Goal: Obtain resource: Obtain resource

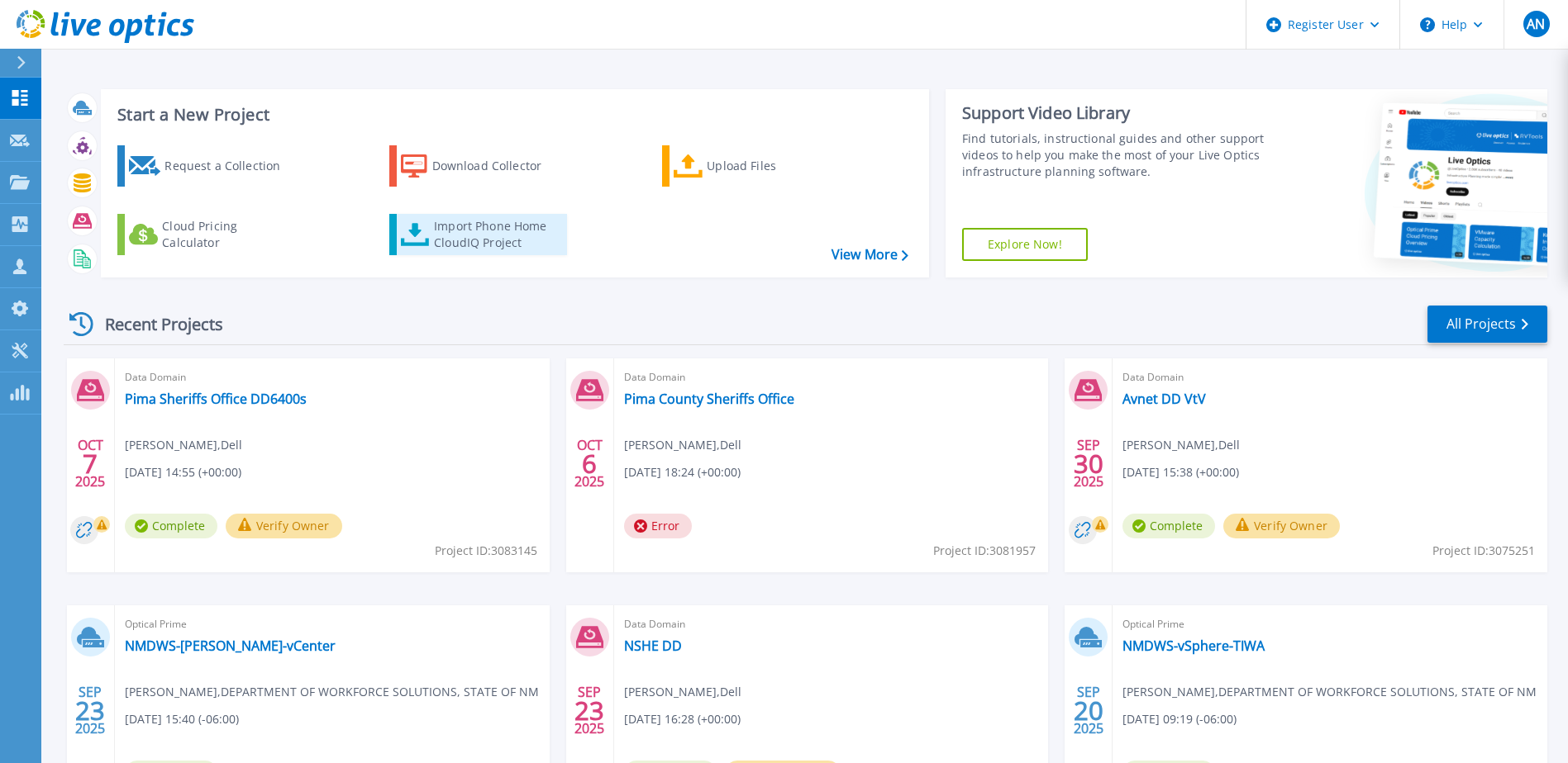
click at [488, 247] on div "Import Phone Home CloudIQ Project" at bounding box center [498, 234] width 129 height 33
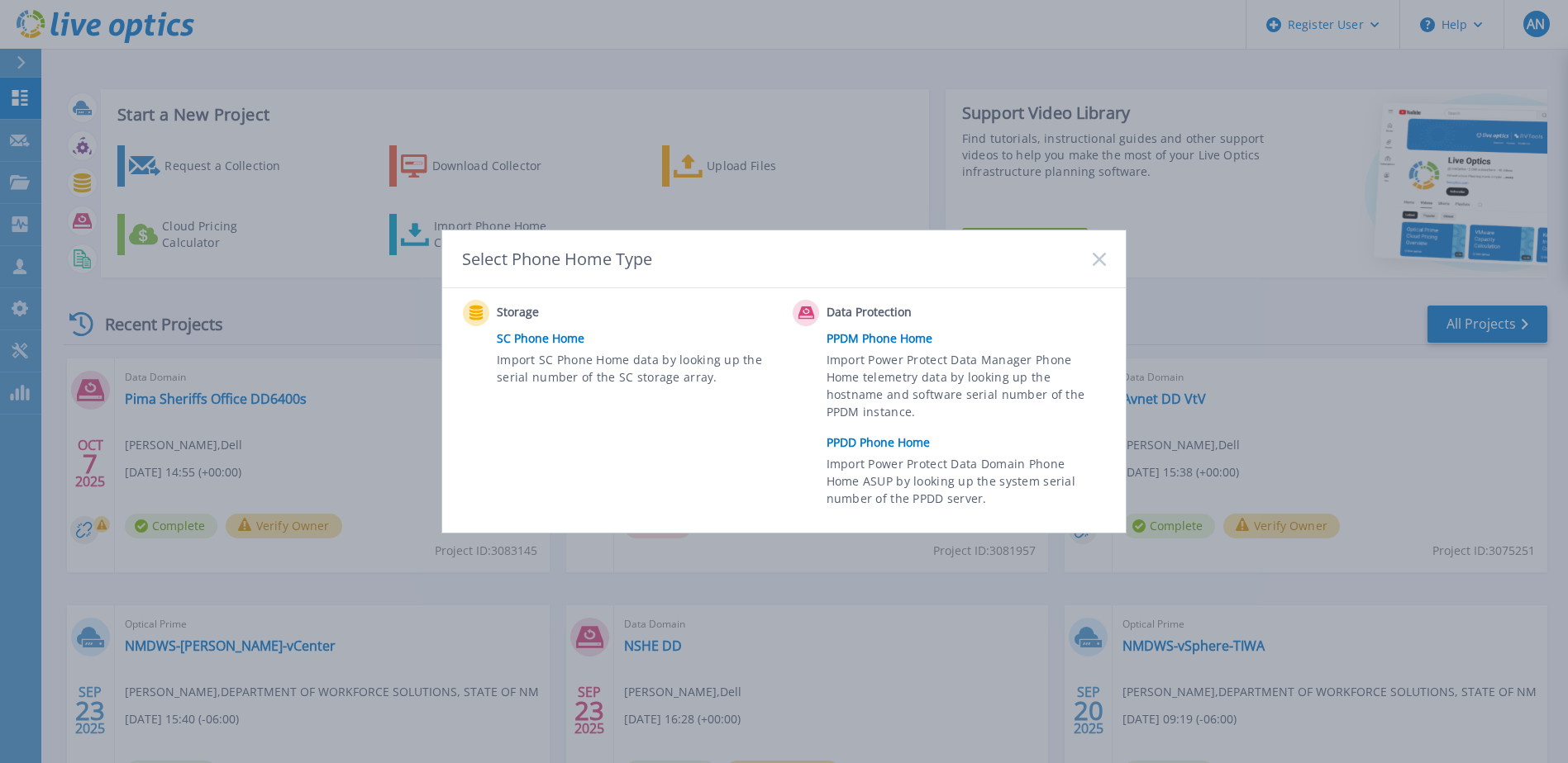
click at [872, 438] on link "PPDD Phone Home" at bounding box center [970, 443] width 287 height 25
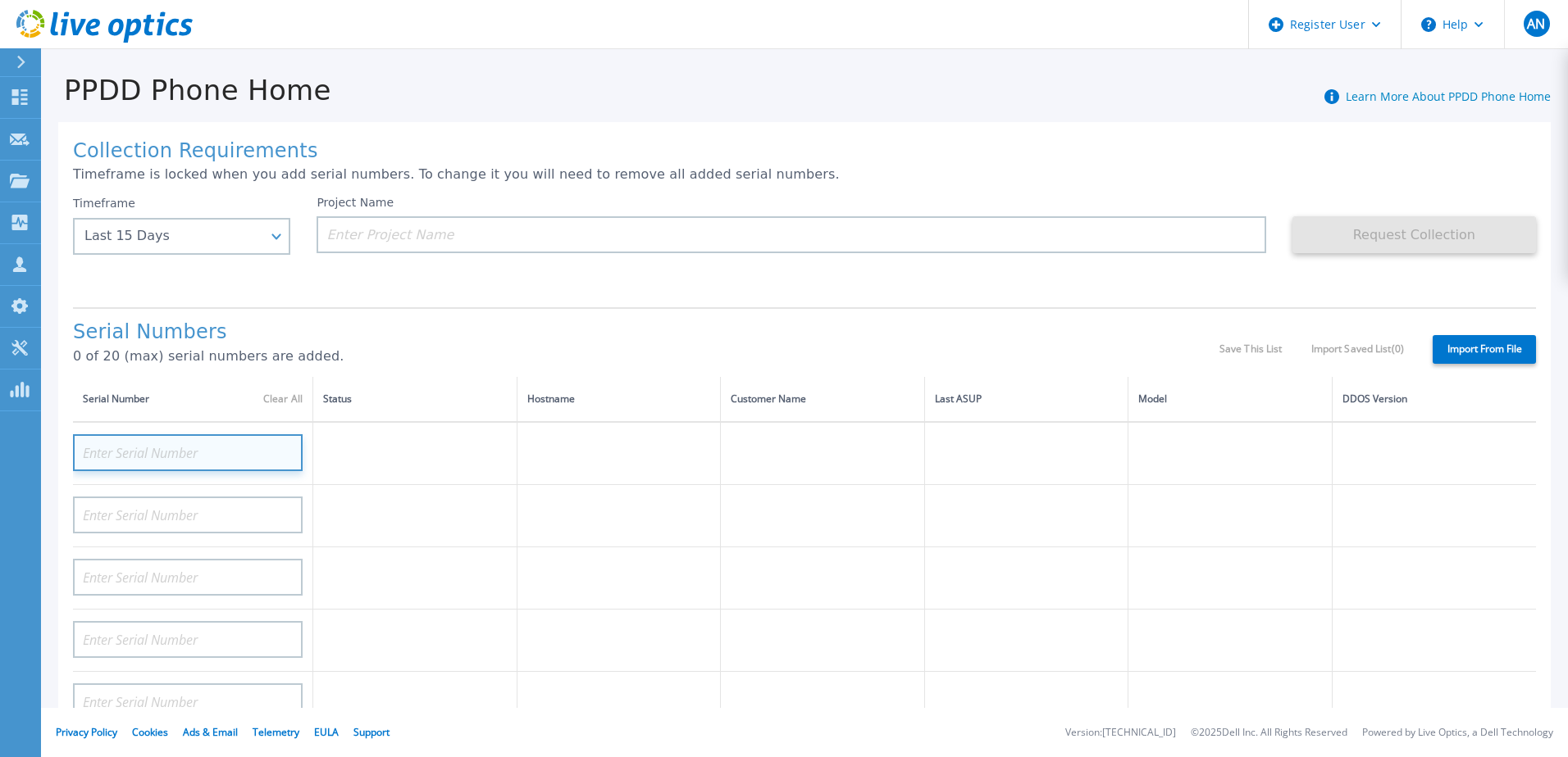
click at [197, 456] on input at bounding box center [187, 453] width 229 height 37
paste input "APX00252206918"
type input "APX00252206918"
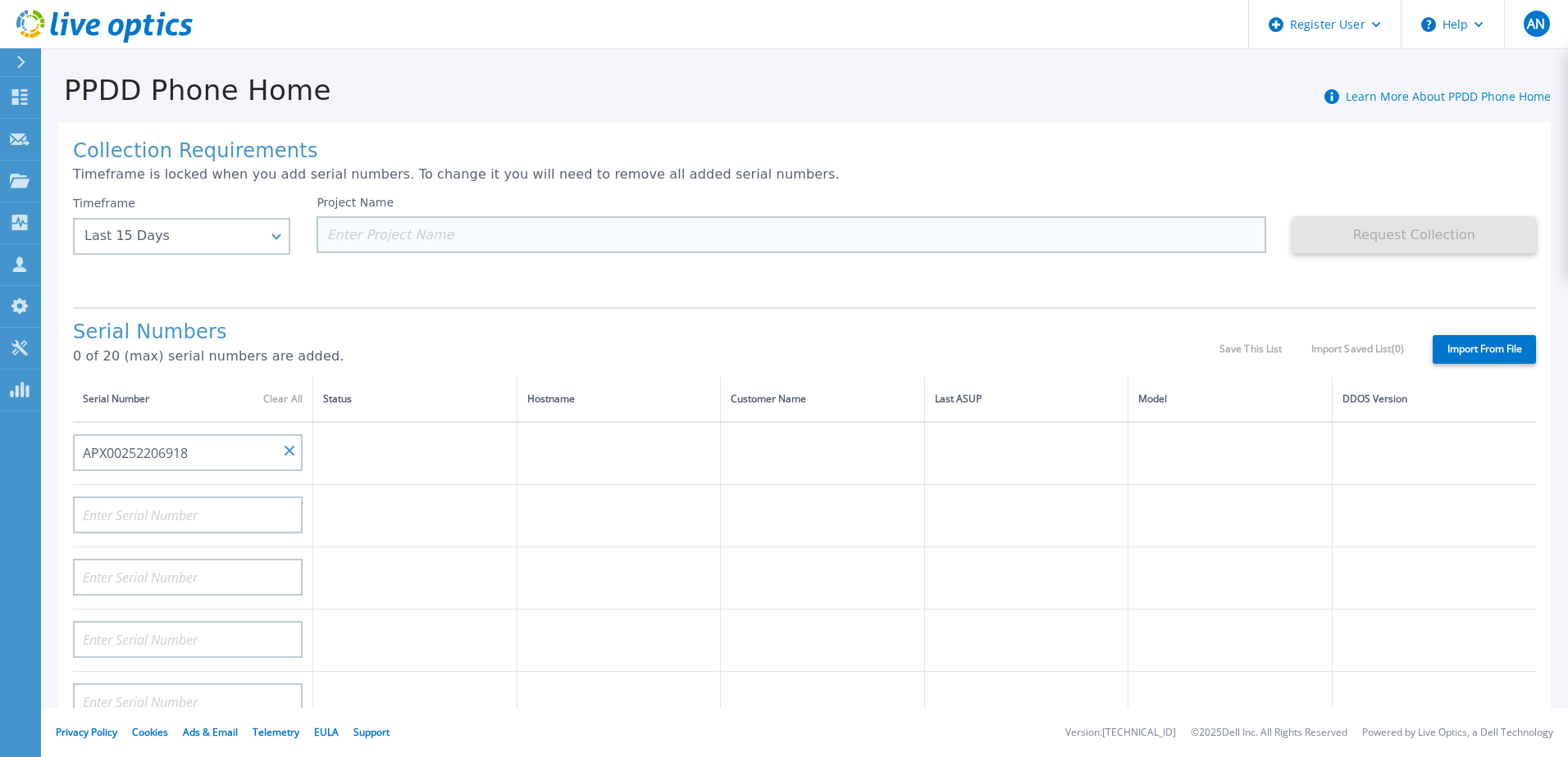
click at [441, 232] on input at bounding box center [791, 234] width 949 height 37
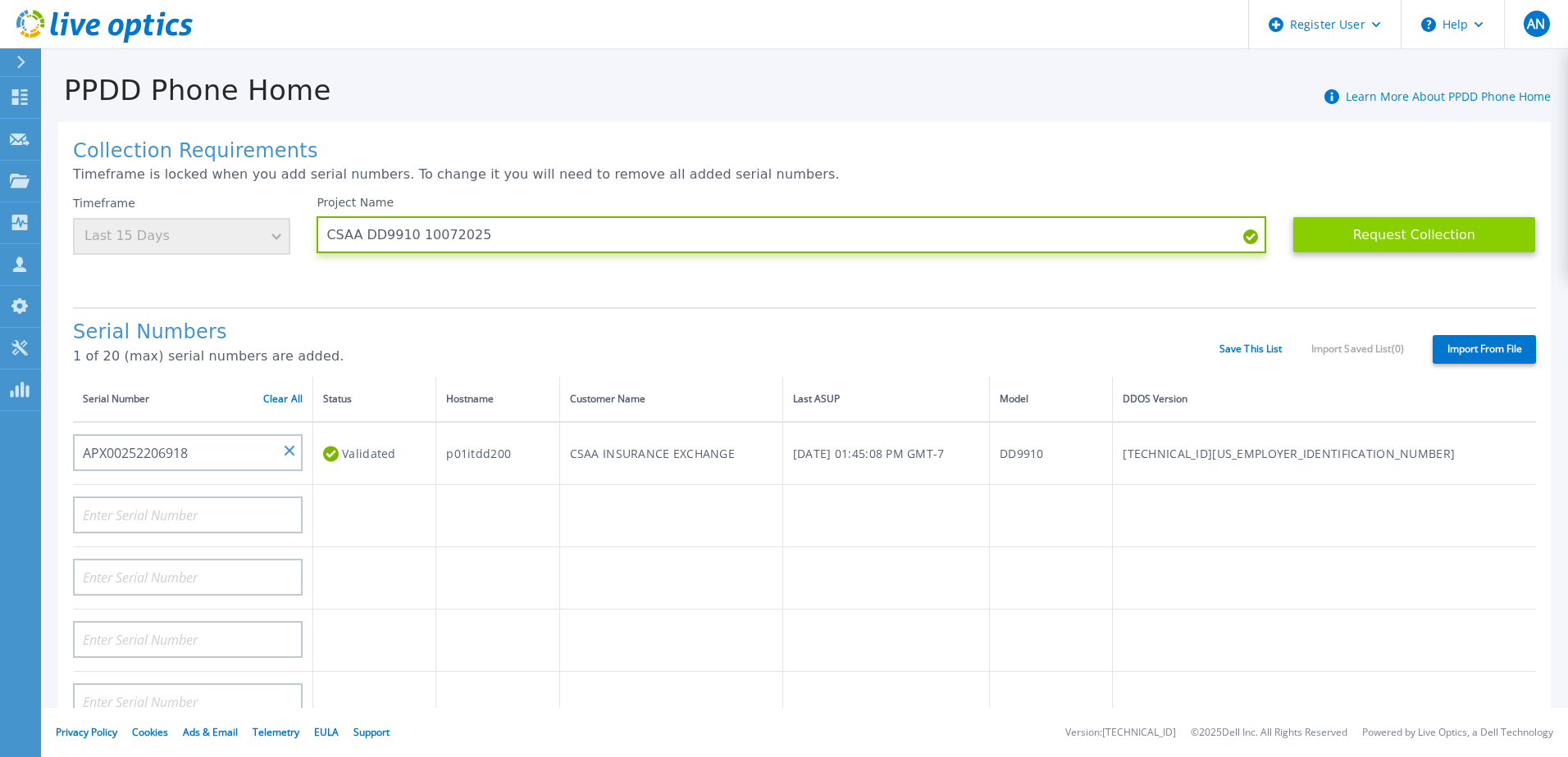
type input "CSAA DD9910 10072025"
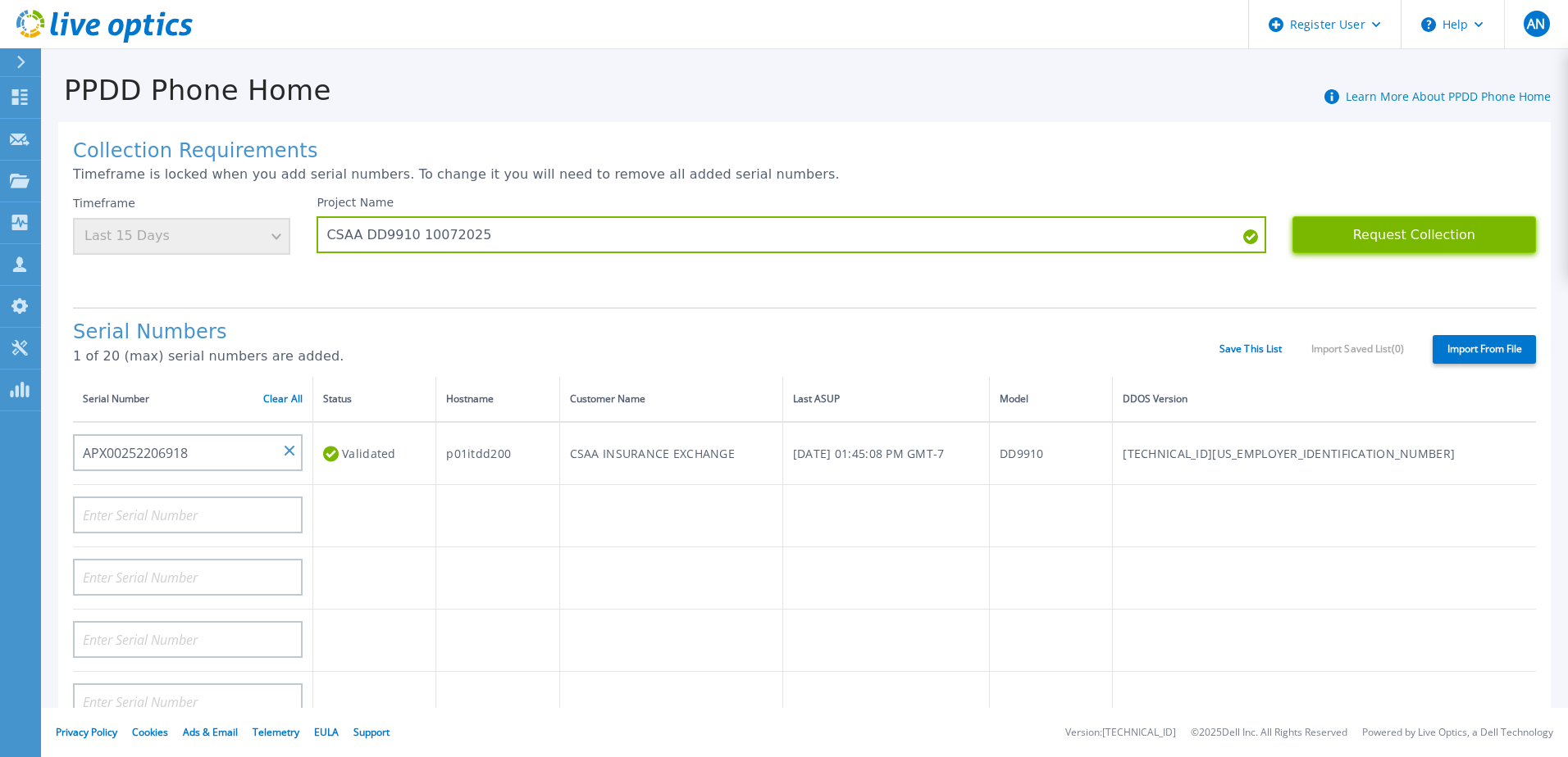
click at [1401, 235] on button "Request Collection" at bounding box center [1414, 234] width 243 height 37
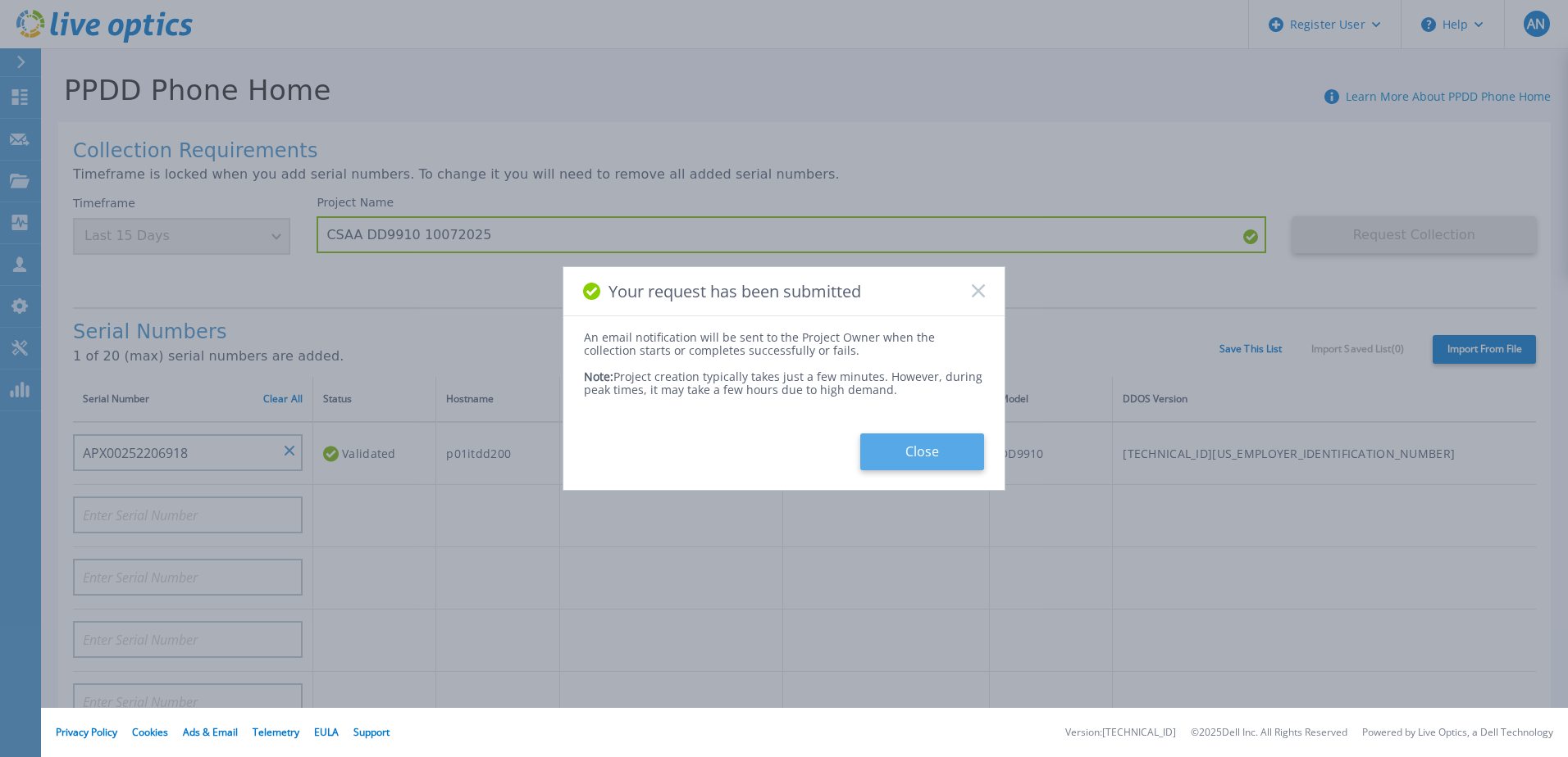
click at [900, 443] on button "Close" at bounding box center [922, 452] width 124 height 37
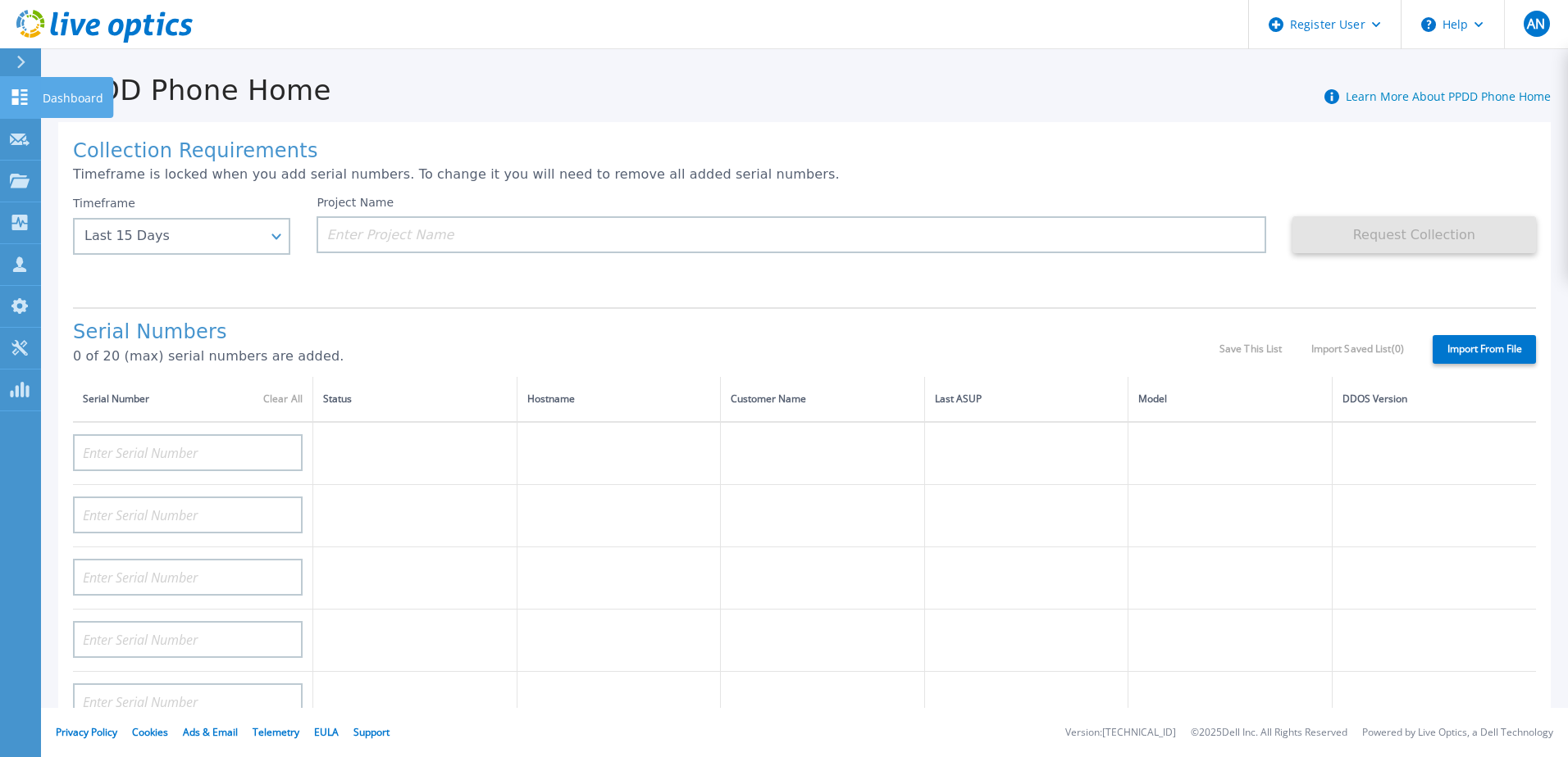
click at [29, 88] on link "Dashboard Dashboard" at bounding box center [20, 98] width 41 height 42
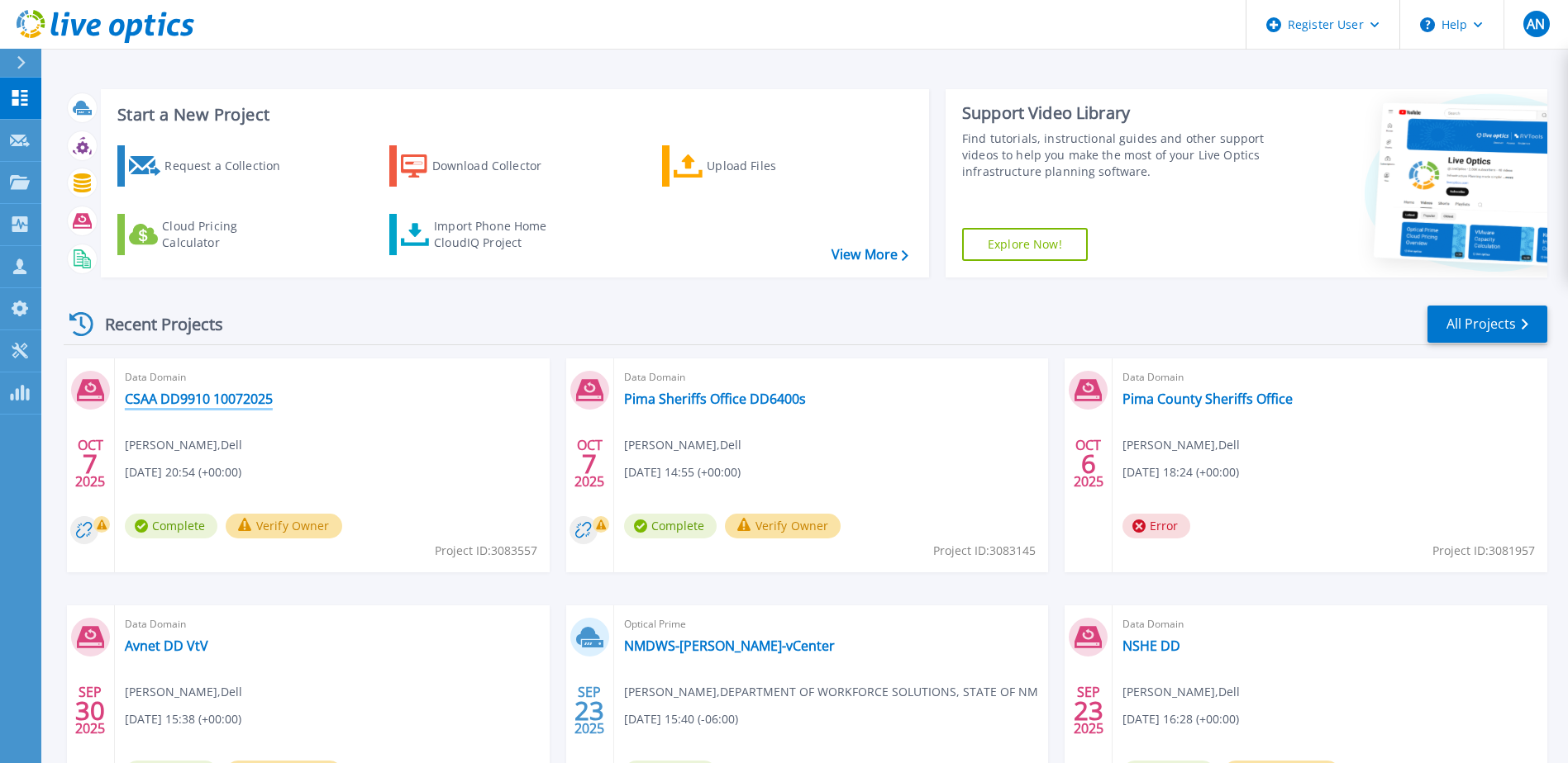
click at [213, 392] on link "CSAA DD9910 10072025" at bounding box center [199, 399] width 148 height 17
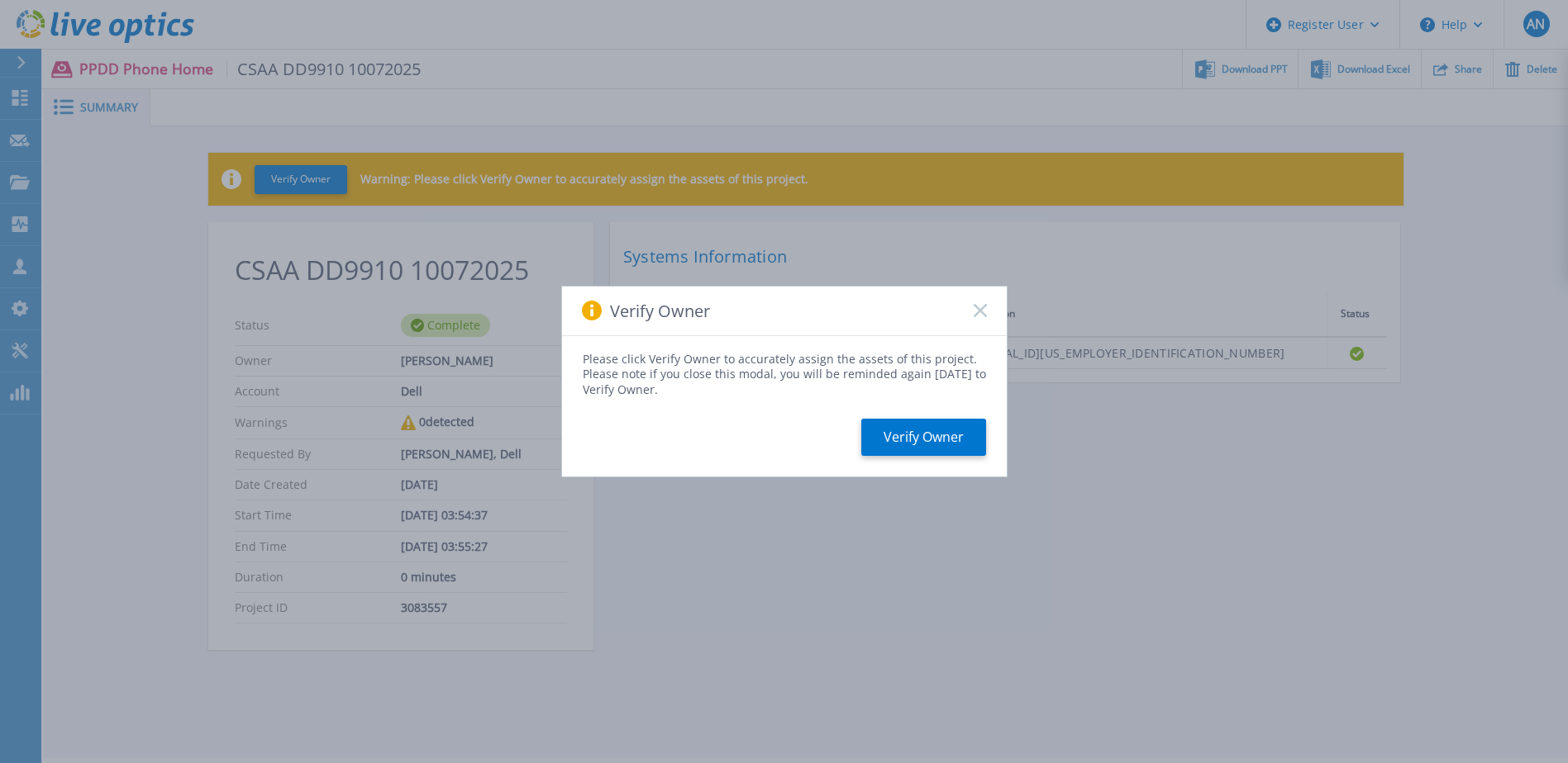
click at [983, 311] on icon at bounding box center [979, 310] width 13 height 13
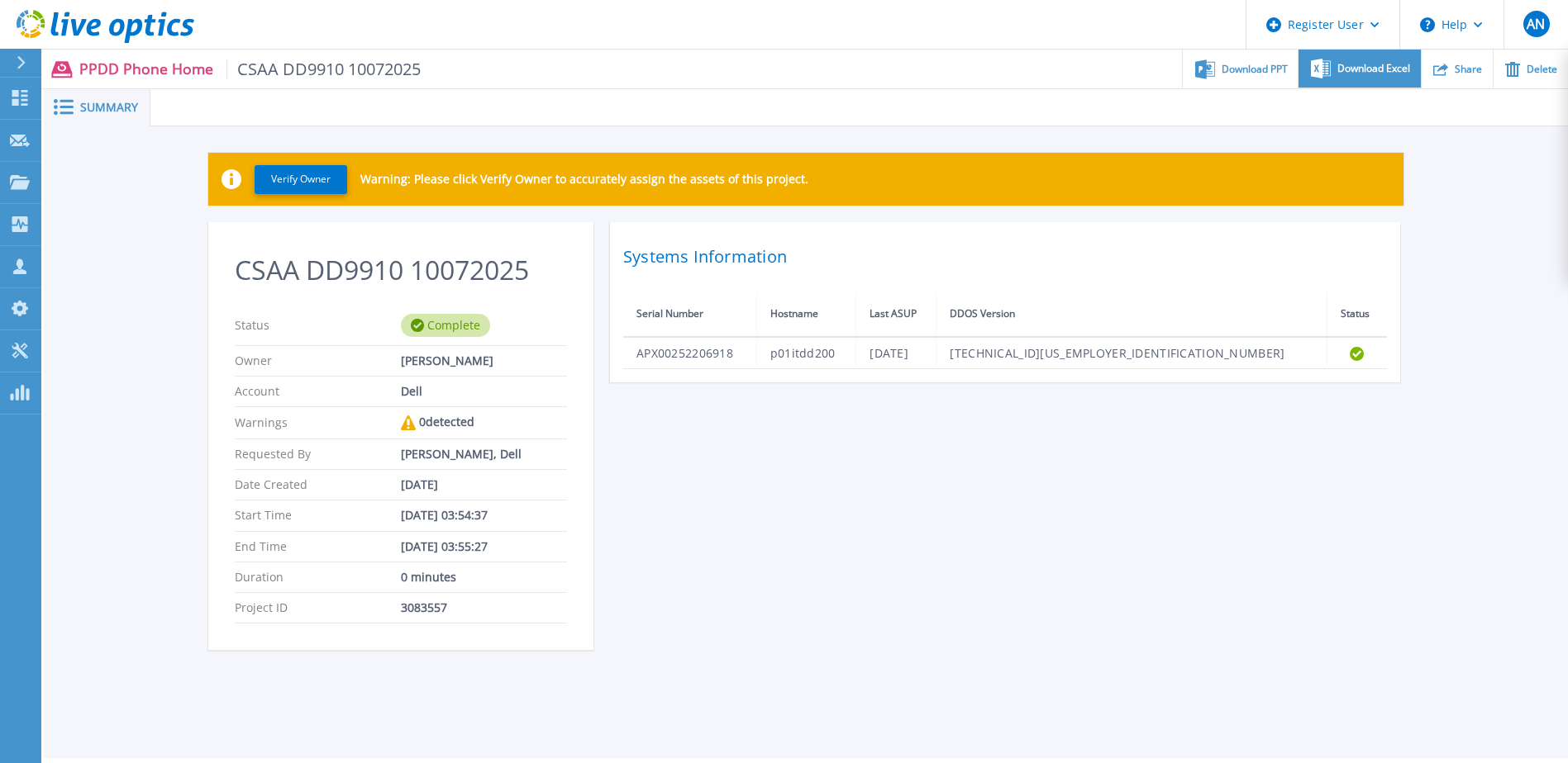
click at [1364, 69] on span "Download Excel" at bounding box center [1373, 68] width 73 height 10
